Goal: Book appointment/travel/reservation

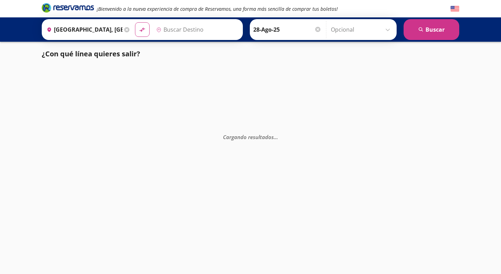
type input "Santiago de Querétaro, [GEOGRAPHIC_DATA]"
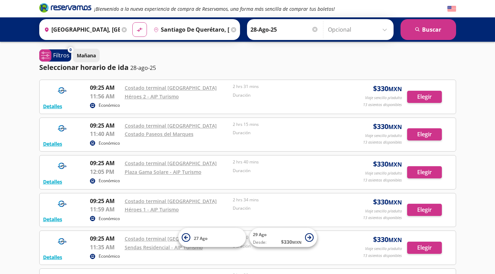
click at [92, 58] on p "Mañana" at bounding box center [86, 55] width 19 height 7
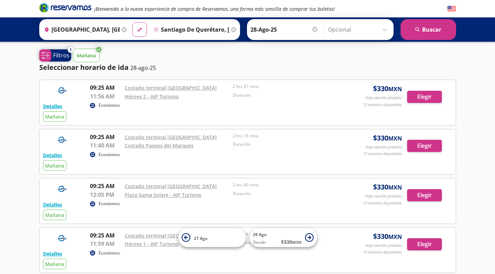
click at [63, 56] on p "Filtros" at bounding box center [61, 55] width 16 height 8
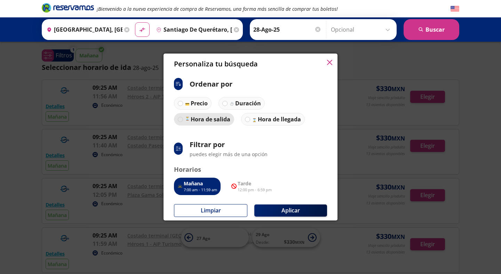
click at [178, 119] on div at bounding box center [180, 119] width 5 height 5
click at [178, 119] on input "Hora de salida" at bounding box center [180, 119] width 5 height 5
radio input "true"
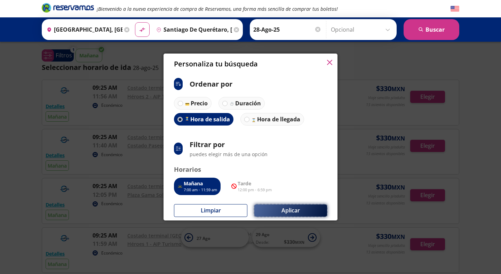
click at [291, 208] on button "Aplicar" at bounding box center [290, 210] width 73 height 12
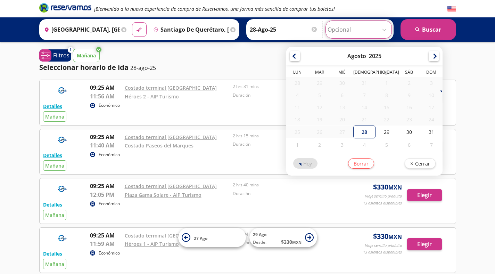
click at [383, 31] on input "Opcional" at bounding box center [359, 29] width 62 height 17
click at [433, 58] on div at bounding box center [434, 55] width 10 height 10
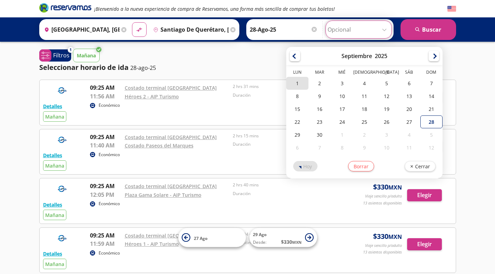
click at [294, 86] on div "1" at bounding box center [297, 83] width 22 height 13
type input "[DATE]"
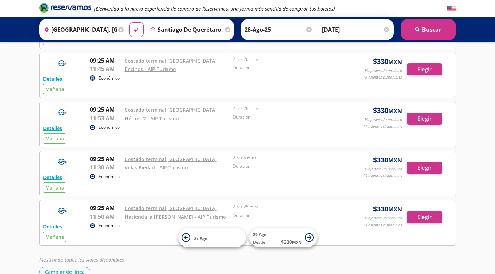
scroll to position [268, 0]
